Goal: Task Accomplishment & Management: Use online tool/utility

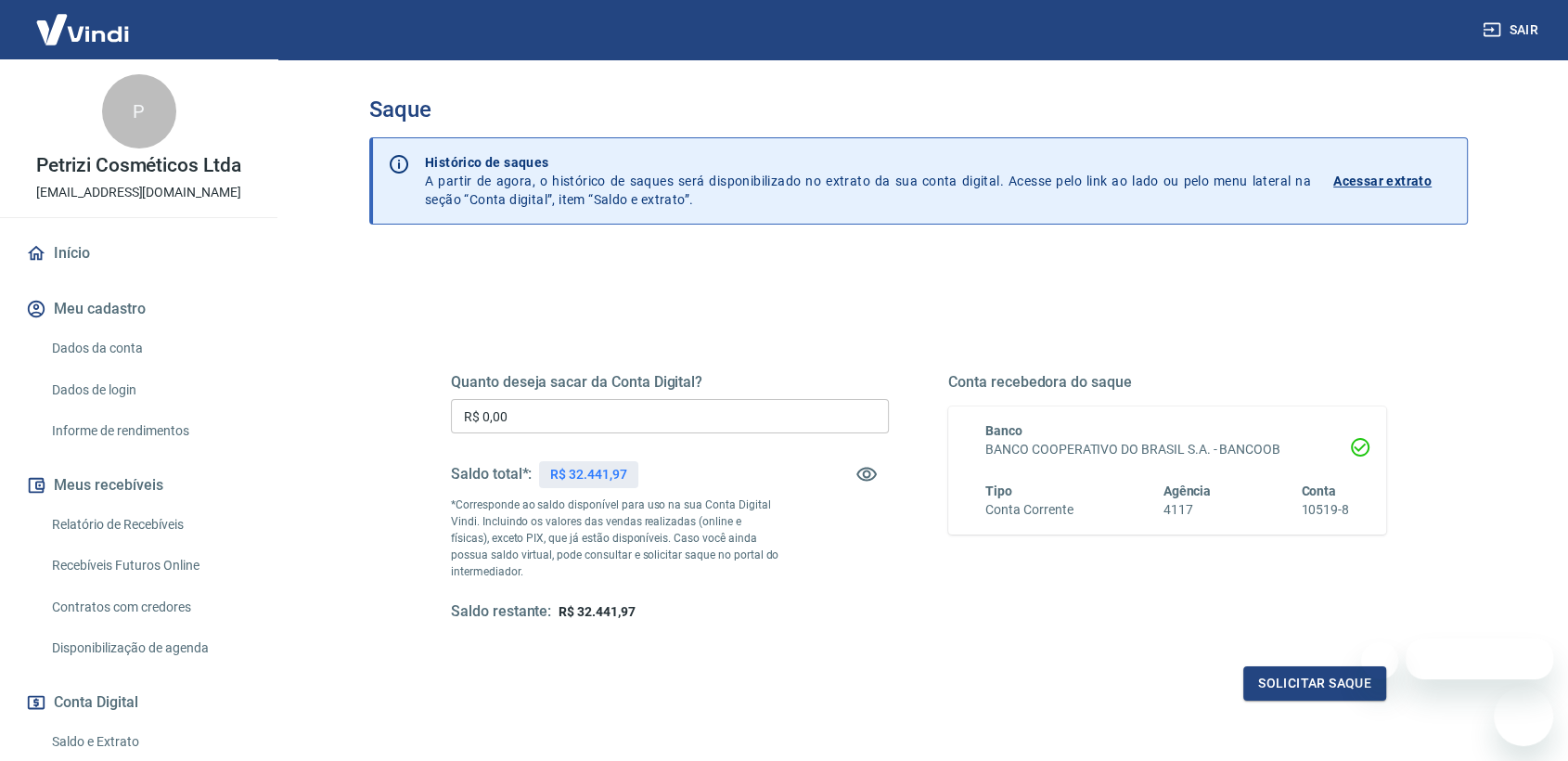
click at [676, 412] on input "R$ 0,00" at bounding box center [670, 416] width 438 height 35
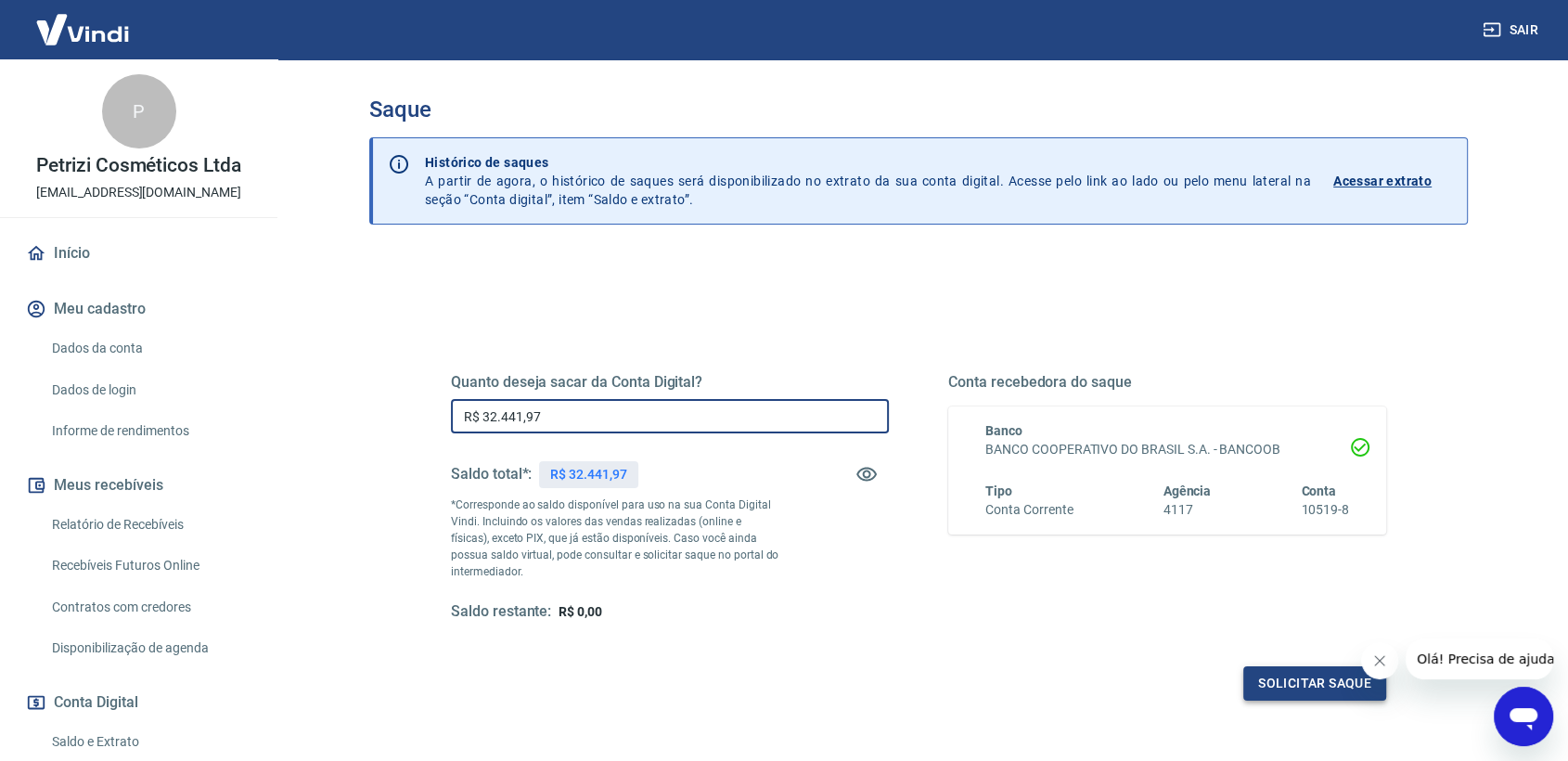
type input "R$ 32.441,97"
click at [1329, 685] on button "Solicitar saque" at bounding box center [1314, 683] width 143 height 35
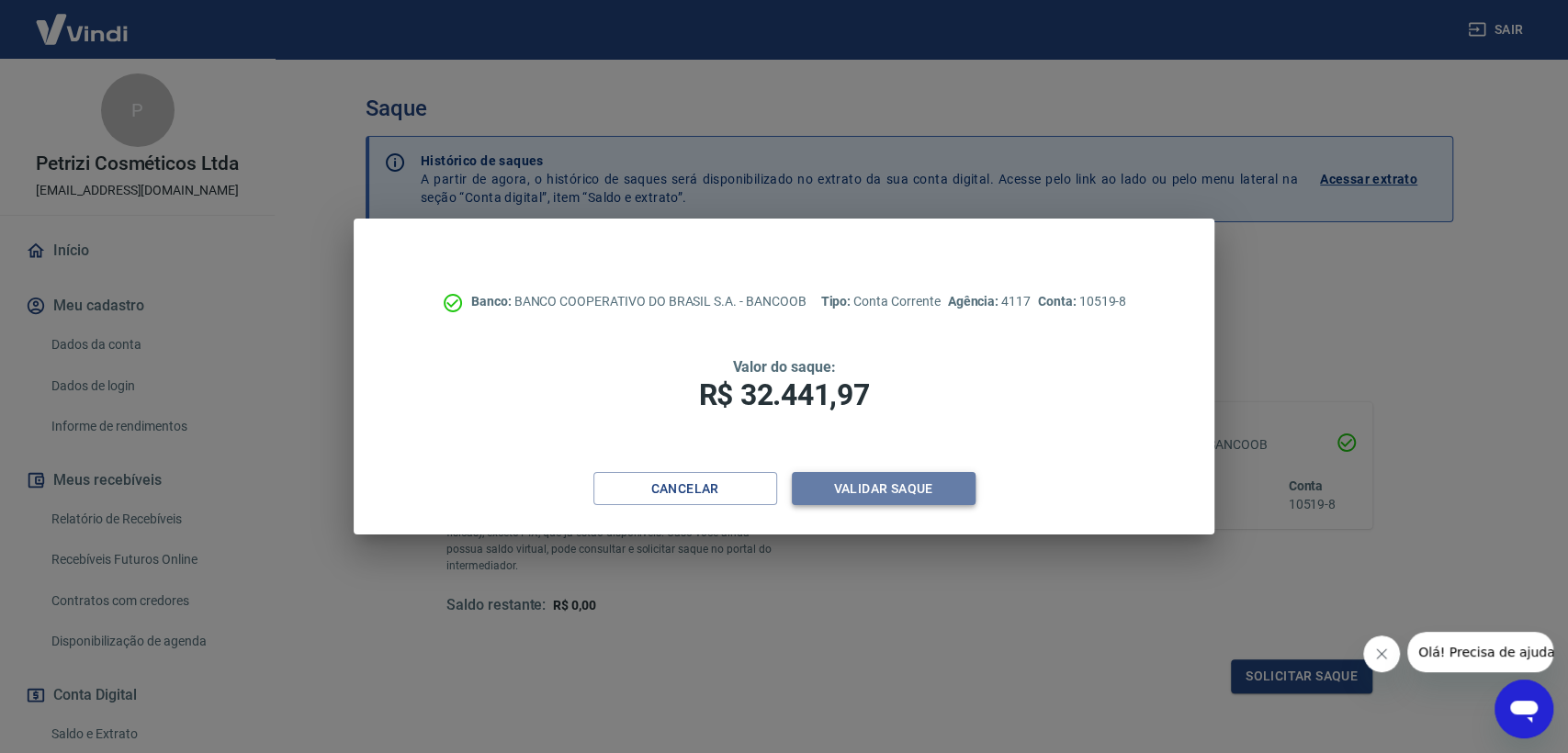
click at [838, 489] on button "Validar saque" at bounding box center [883, 488] width 183 height 34
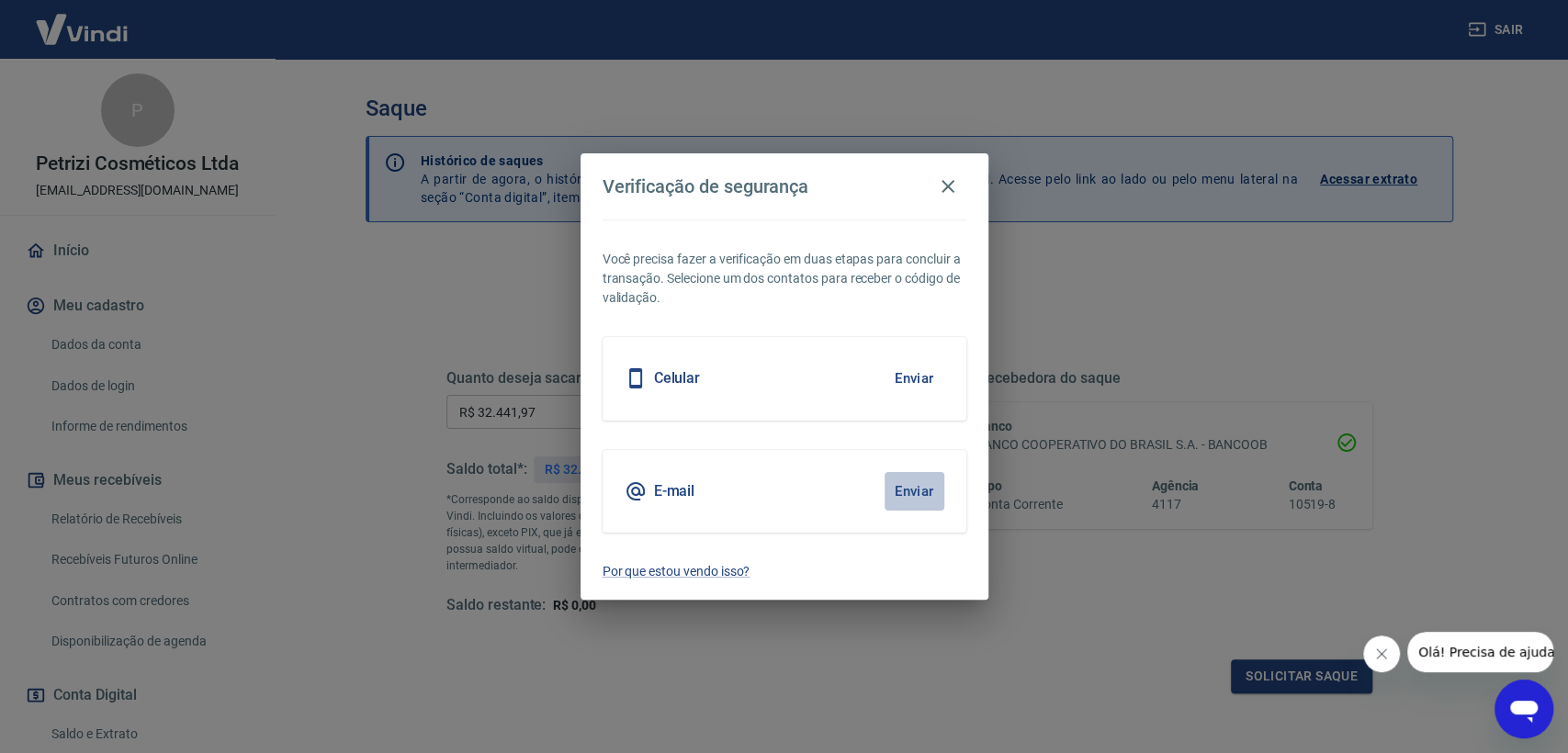
click at [912, 484] on button "Enviar" at bounding box center [914, 490] width 60 height 38
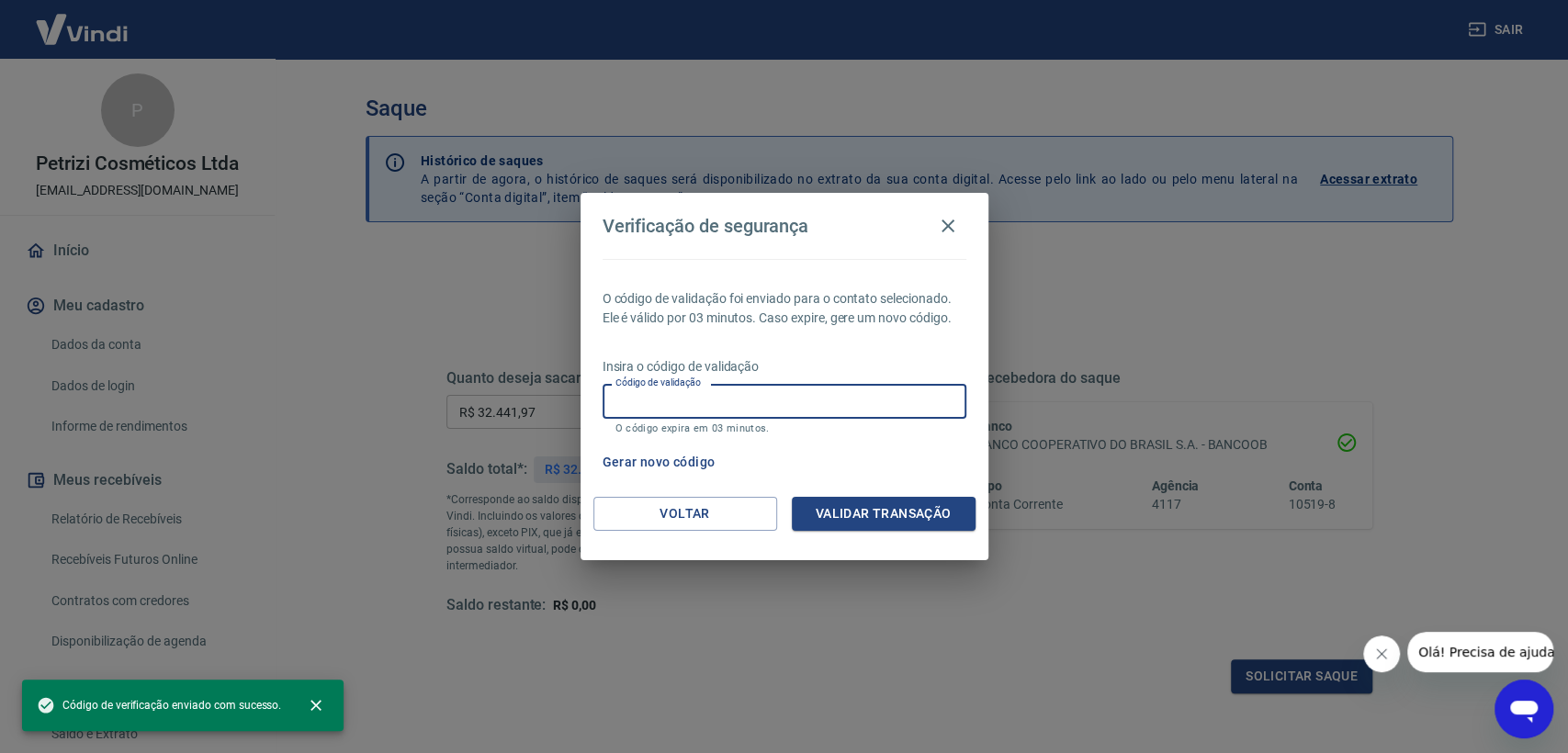
click at [696, 403] on input "Código de validação" at bounding box center [784, 400] width 364 height 34
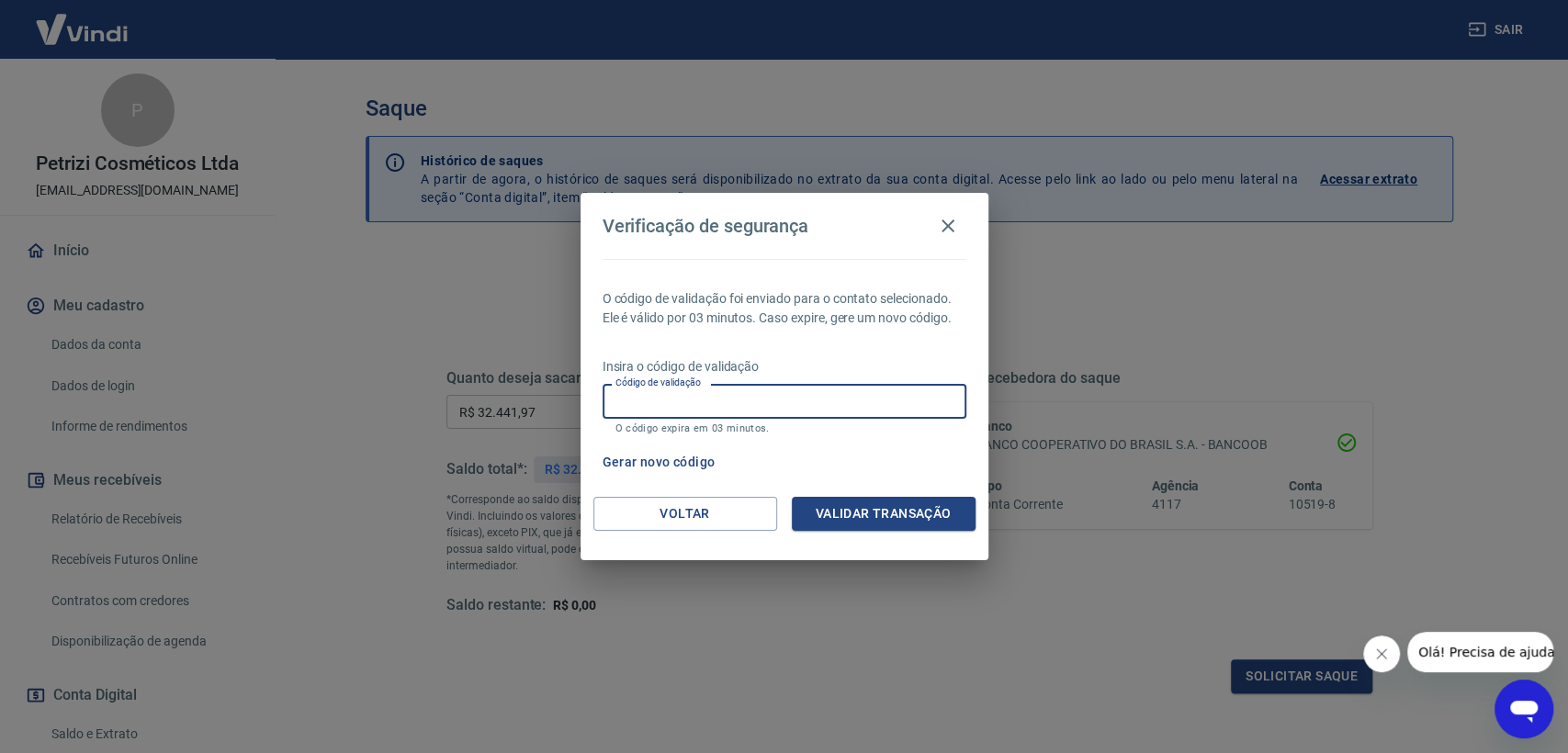
paste input "581073"
type input "581073"
click at [837, 502] on button "Validar transação" at bounding box center [883, 514] width 183 height 34
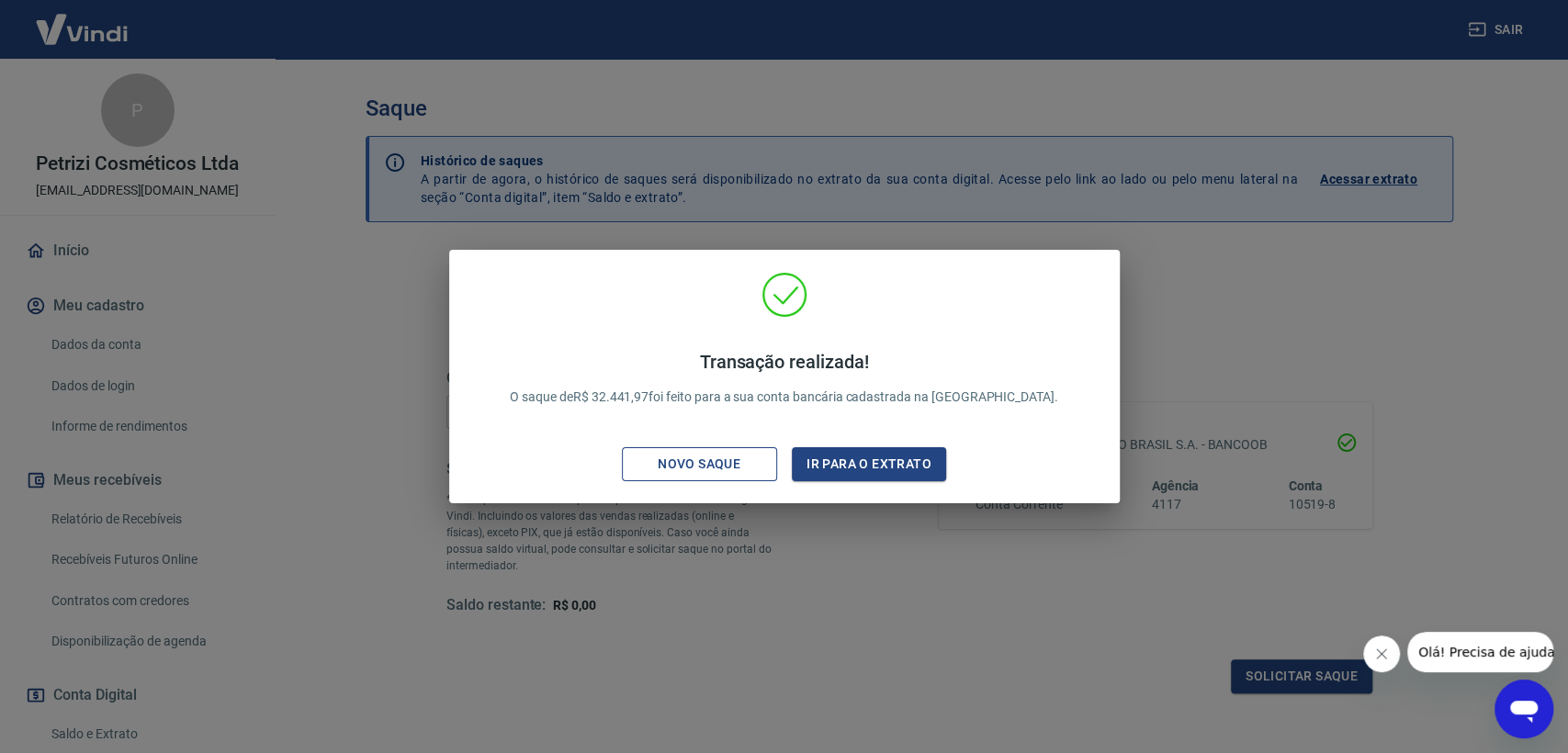
click at [715, 471] on div "Novo saque" at bounding box center [698, 464] width 126 height 23
